Goal: Information Seeking & Learning: Learn about a topic

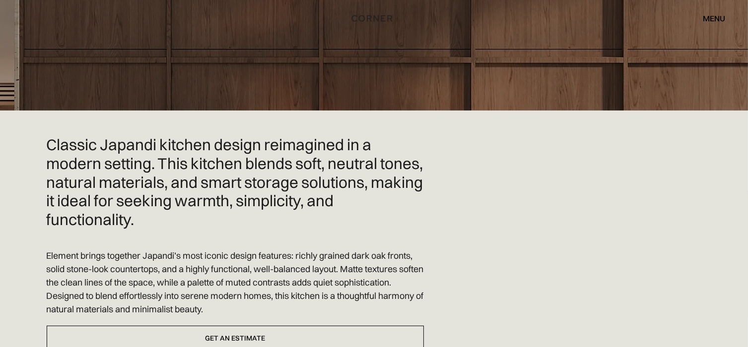
scroll to position [198, 0]
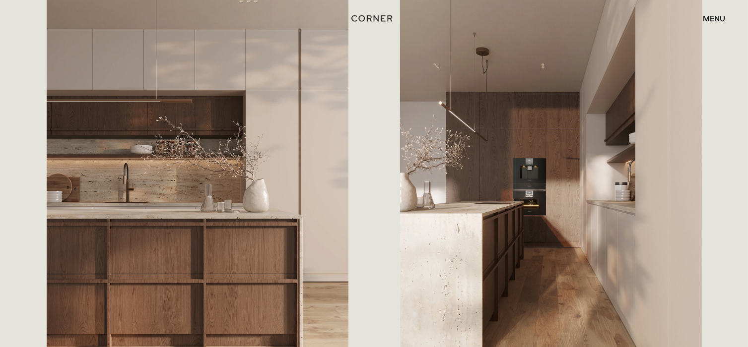
scroll to position [645, 0]
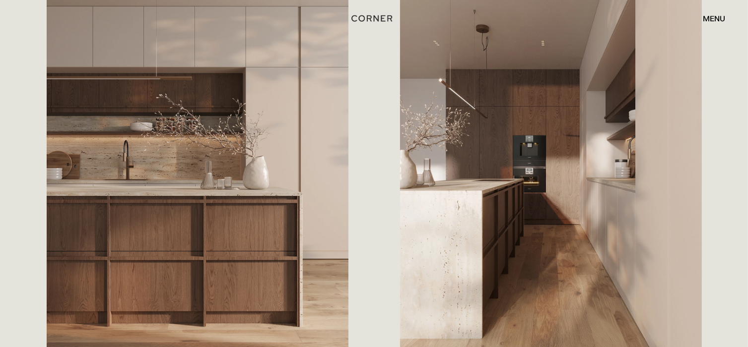
click at [721, 226] on div "Classic Japandi kitchen design reimagined in a modern setting. This kitchen ble…" at bounding box center [374, 53] width 748 height 800
click at [736, 252] on div "Classic Japandi kitchen design reimagined in a modern setting. This kitchen ble…" at bounding box center [374, 53] width 748 height 800
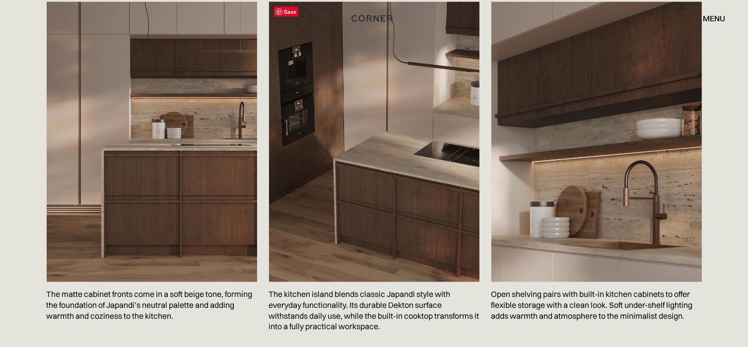
scroll to position [1637, 0]
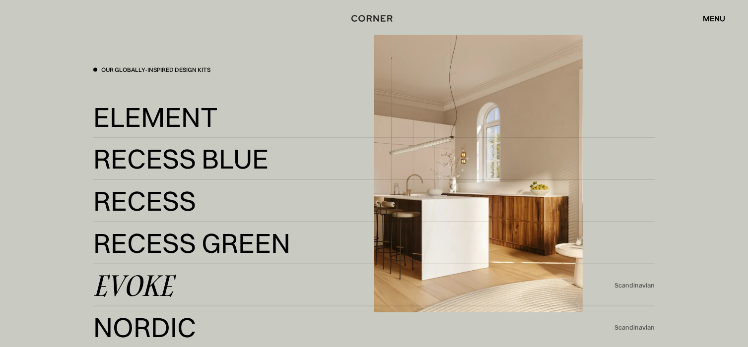
click at [149, 285] on div "Evoke" at bounding box center [133, 286] width 80 height 24
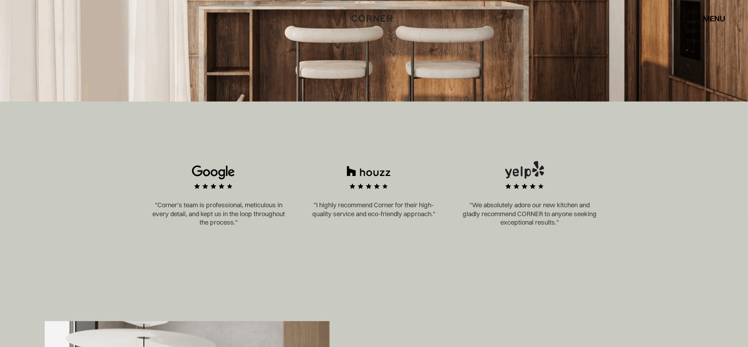
scroll to position [67, 0]
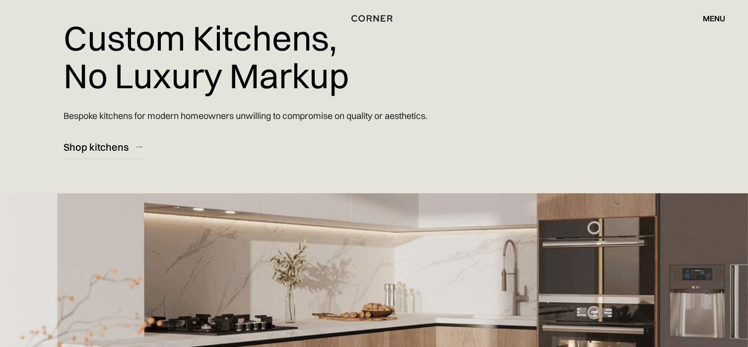
click at [714, 17] on div "menu" at bounding box center [714, 18] width 23 height 8
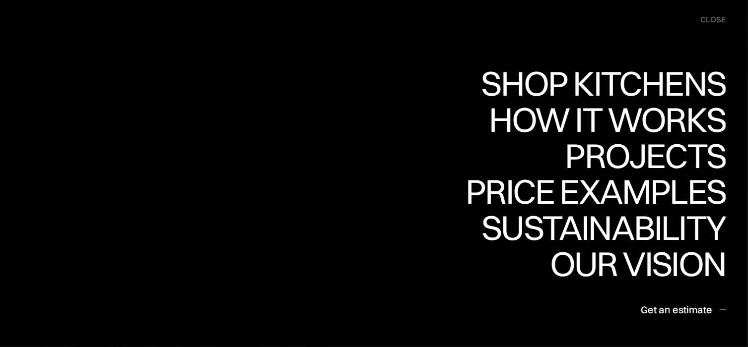
scroll to position [564, 0]
click at [715, 21] on div "close" at bounding box center [712, 19] width 25 height 11
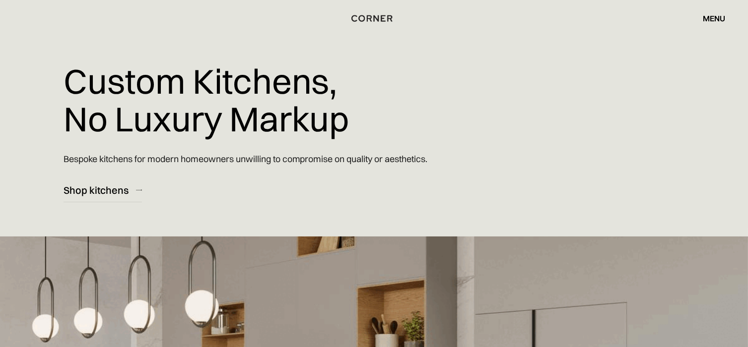
scroll to position [0, 0]
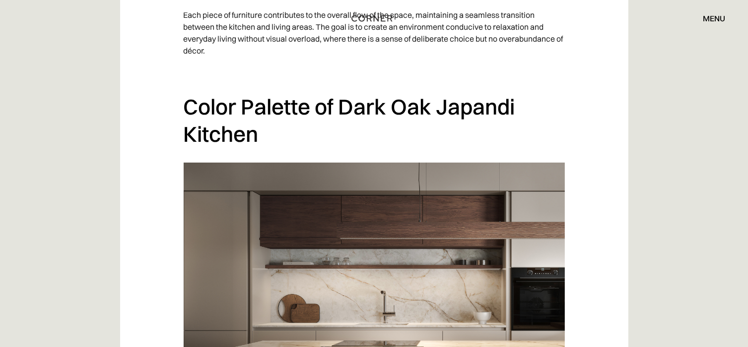
scroll to position [3870, 0]
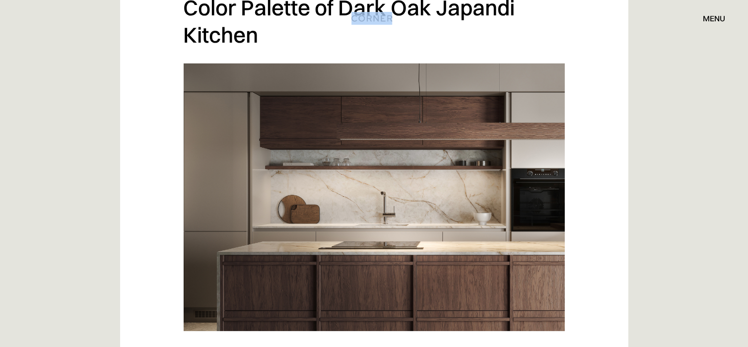
drag, startPoint x: 447, startPoint y: 11, endPoint x: 473, endPoint y: 7, distance: 27.0
click at [500, 15] on div "Shop Kitchens Shop Kitchens How it works How it works Projects Projects Inspira…" at bounding box center [374, 18] width 748 height 37
click at [472, 7] on div "Shop Kitchens Shop Kitchens How it works How it works Projects Projects Inspira…" at bounding box center [374, 18] width 748 height 37
drag, startPoint x: 441, startPoint y: 3, endPoint x: 498, endPoint y: 6, distance: 57.6
click at [498, 6] on div "Shop Kitchens Shop Kitchens How it works How it works Projects Projects Inspira…" at bounding box center [374, 18] width 748 height 37
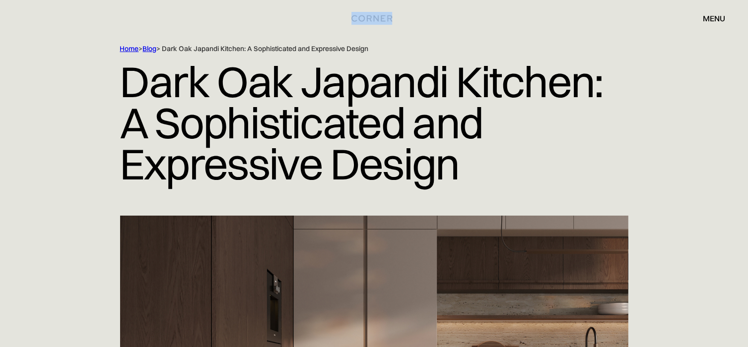
scroll to position [0, 0]
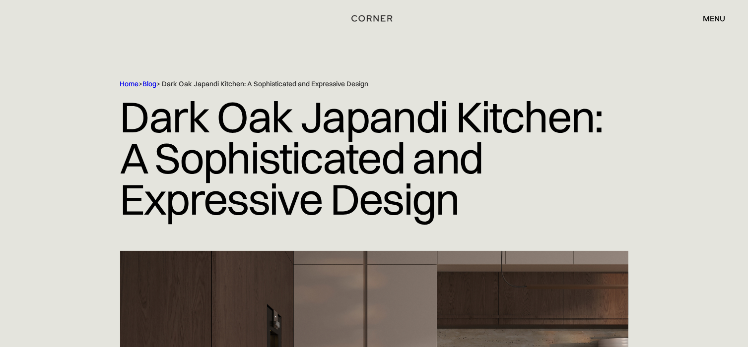
click at [713, 16] on div "menu" at bounding box center [714, 18] width 23 height 8
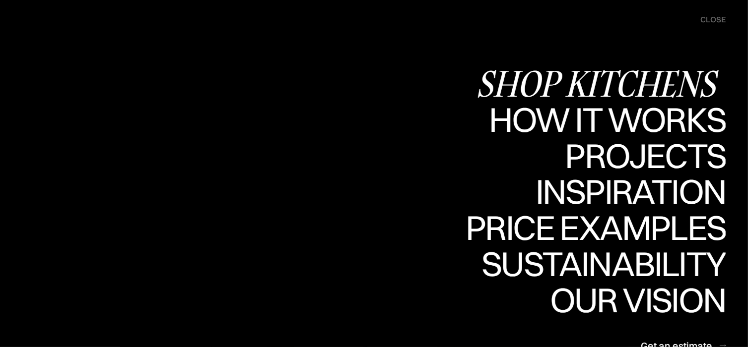
click at [597, 78] on div "Shop Kitchens" at bounding box center [601, 83] width 250 height 35
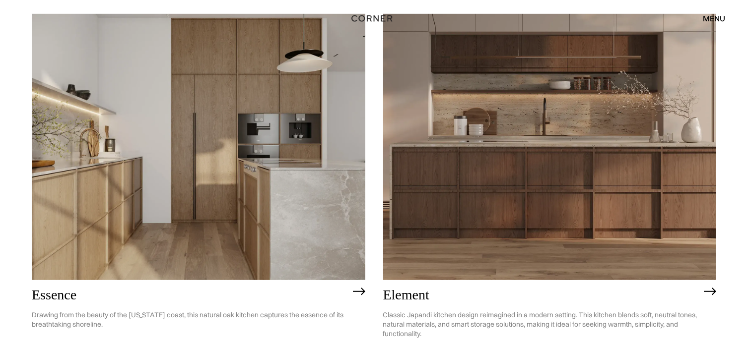
scroll to position [546, 0]
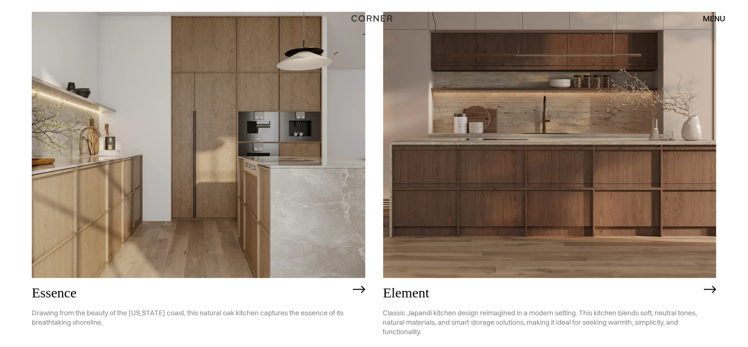
click at [409, 291] on h2 "Element" at bounding box center [541, 293] width 316 height 15
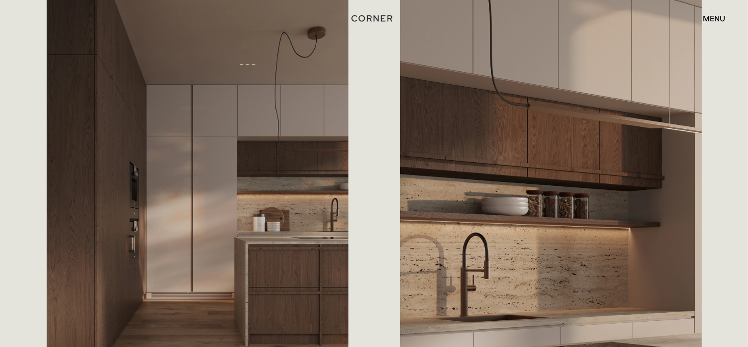
scroll to position [1191, 0]
